Goal: Information Seeking & Learning: Learn about a topic

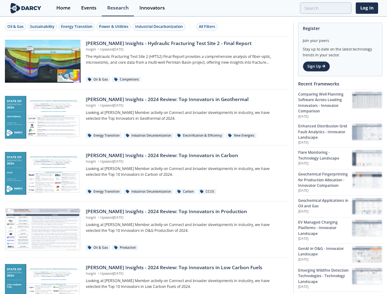
click at [16, 27] on div "Oil & Gas" at bounding box center [15, 27] width 16 height 6
click at [43, 27] on div "Sustainability" at bounding box center [42, 27] width 25 height 6
click at [77, 27] on div "Energy Transition" at bounding box center [77, 27] width 32 height 6
click at [115, 27] on div "Power & Utilities" at bounding box center [113, 27] width 29 height 6
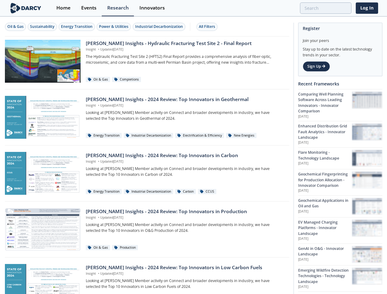
click at [160, 27] on div "Industrial Decarbonization" at bounding box center [159, 27] width 48 height 6
click at [209, 27] on div "All Filters" at bounding box center [207, 27] width 16 height 6
